Goal: Find specific page/section: Find specific page/section

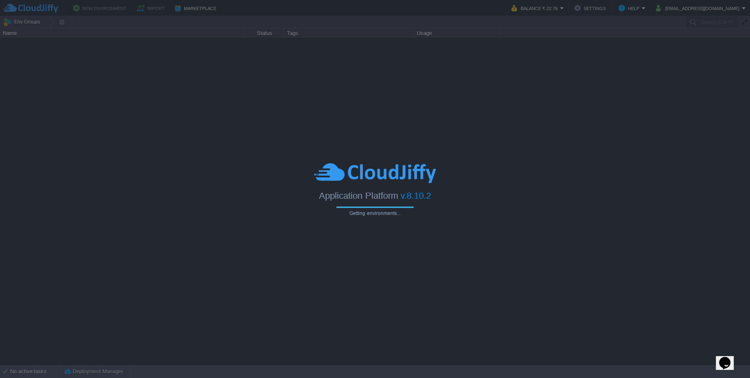
type input "Search (Ctrl+F)"
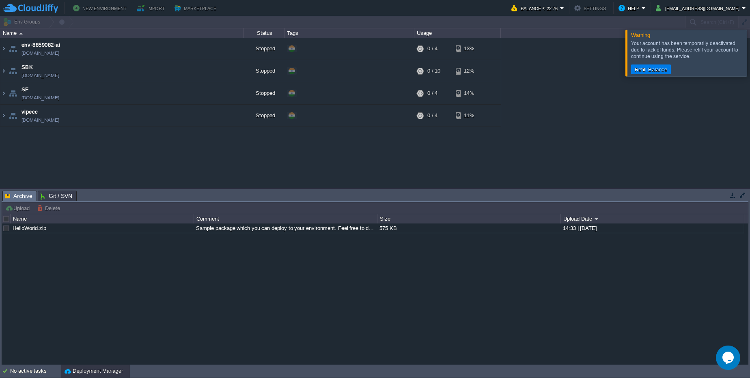
click at [694, 21] on div at bounding box center [375, 22] width 750 height 12
click at [698, 20] on div at bounding box center [375, 22] width 750 height 12
click at [698, 21] on div at bounding box center [375, 22] width 750 height 12
click at [749, 55] on div at bounding box center [759, 53] width 0 height 46
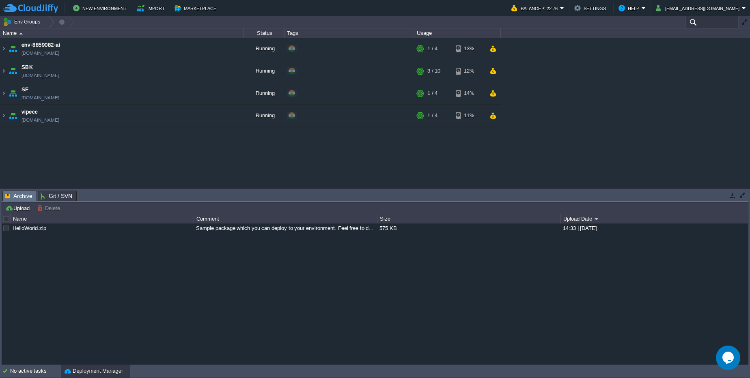
click at [708, 25] on input "text" at bounding box center [711, 22] width 53 height 12
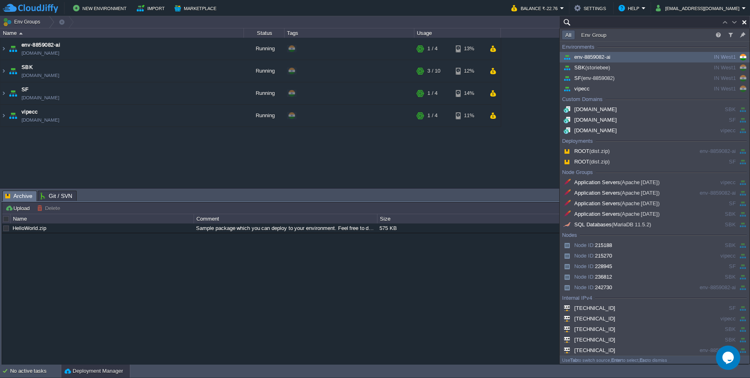
paste input "15667"
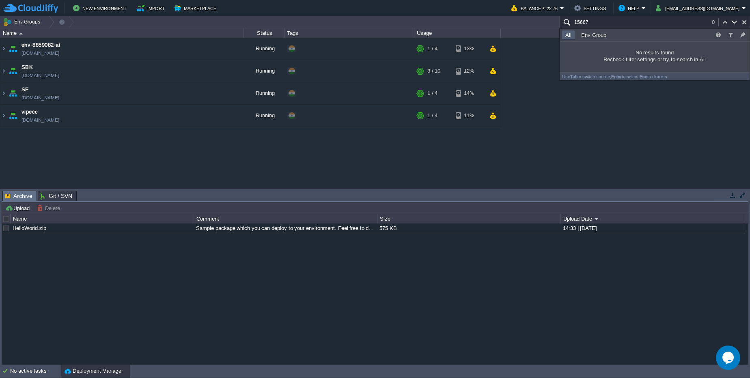
click at [743, 20] on button "button" at bounding box center [743, 22] width 7 height 7
type input "Search (Ctrl+F)"
